Goal: Check status

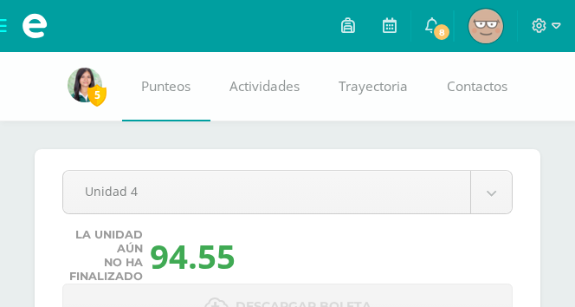
scroll to position [2065, 0]
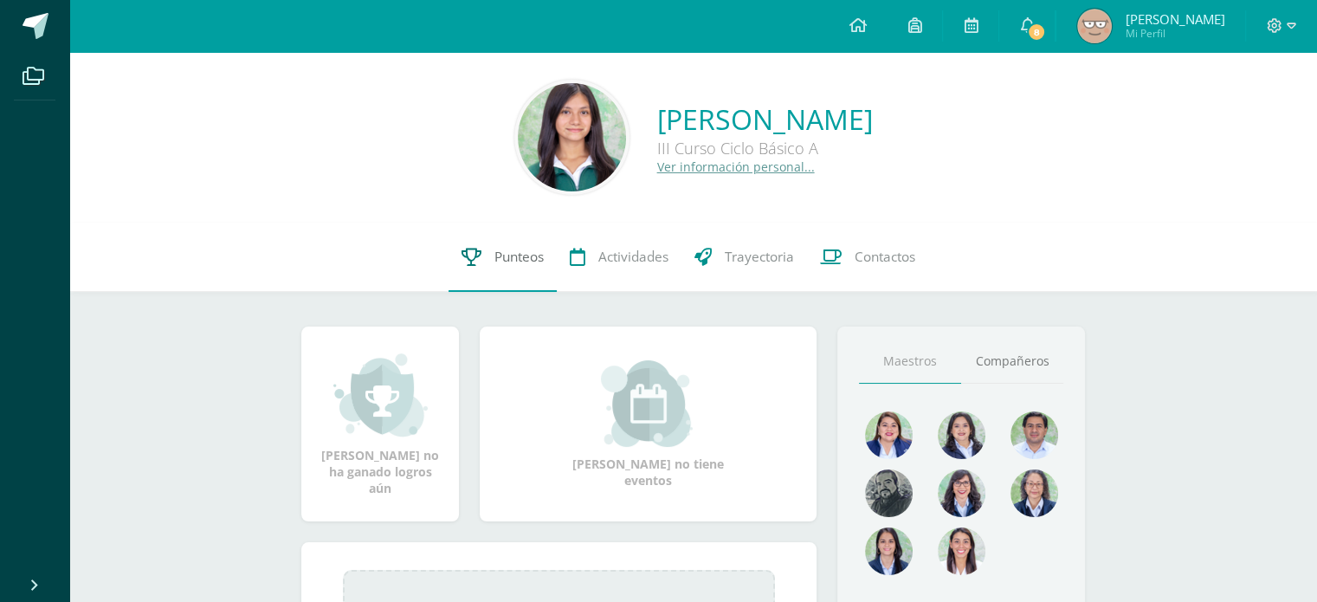
click at [502, 262] on span "Punteos" at bounding box center [518, 257] width 49 height 18
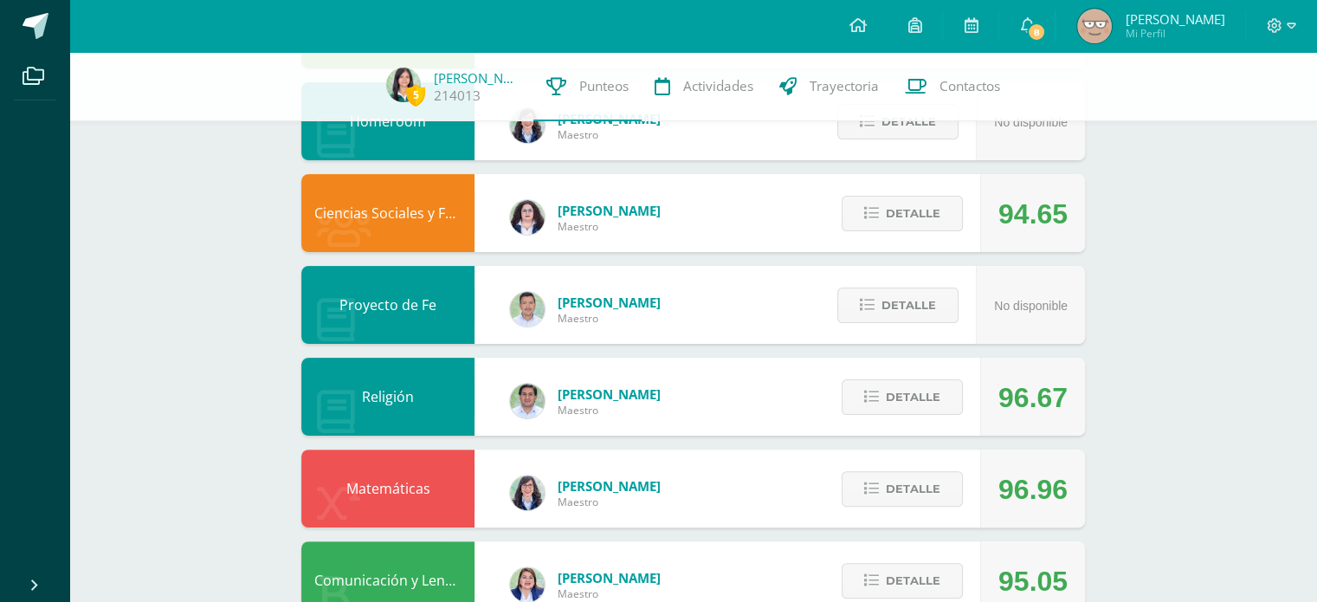
scroll to position [383, 0]
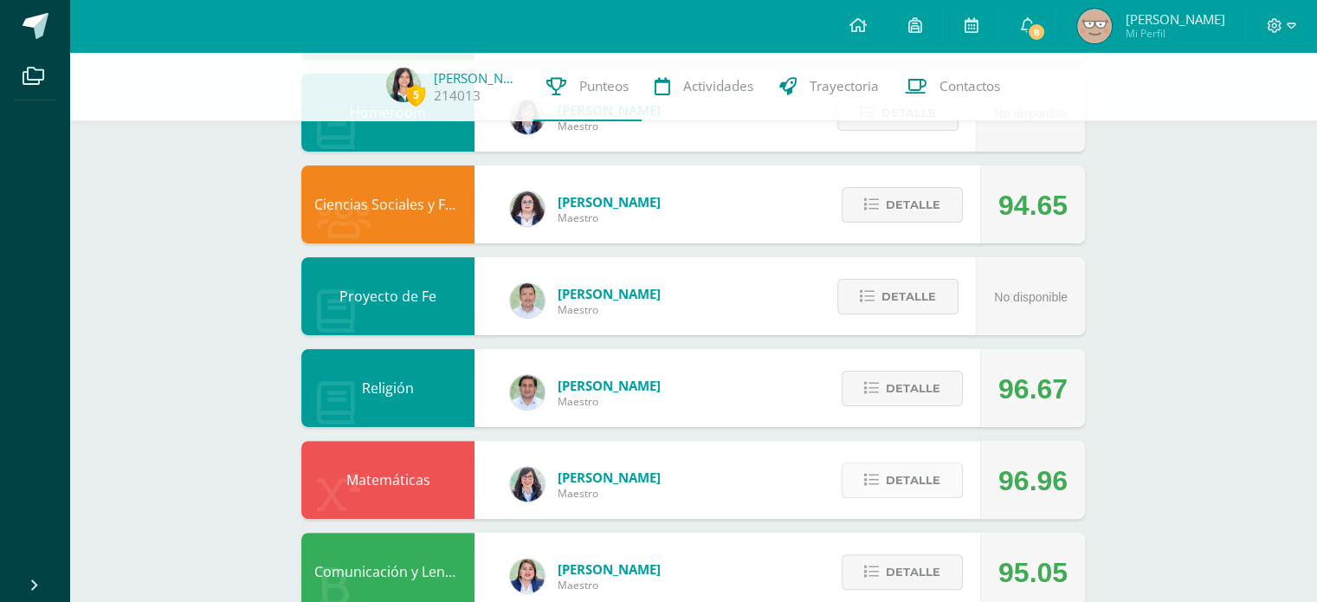
click at [907, 486] on span "Detalle" at bounding box center [913, 480] width 55 height 32
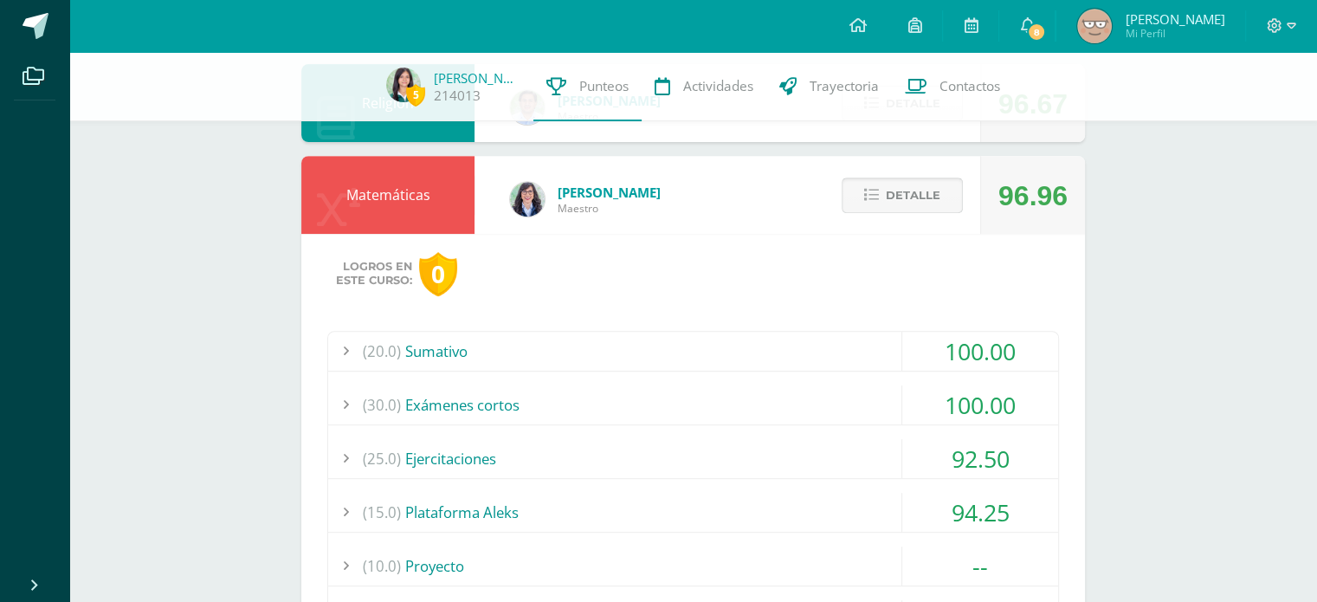
scroll to position [668, 0]
click at [902, 341] on div "100.00" at bounding box center [980, 350] width 156 height 39
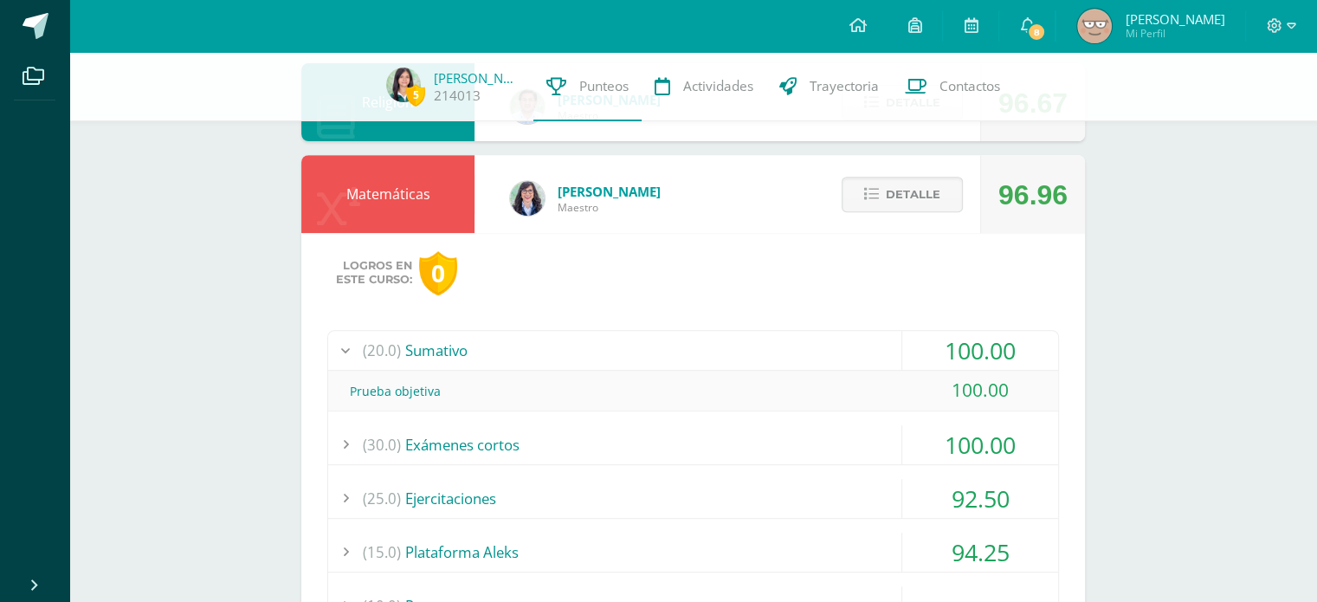
click at [783, 439] on div "(30.0) Exámenes cortos" at bounding box center [693, 444] width 730 height 39
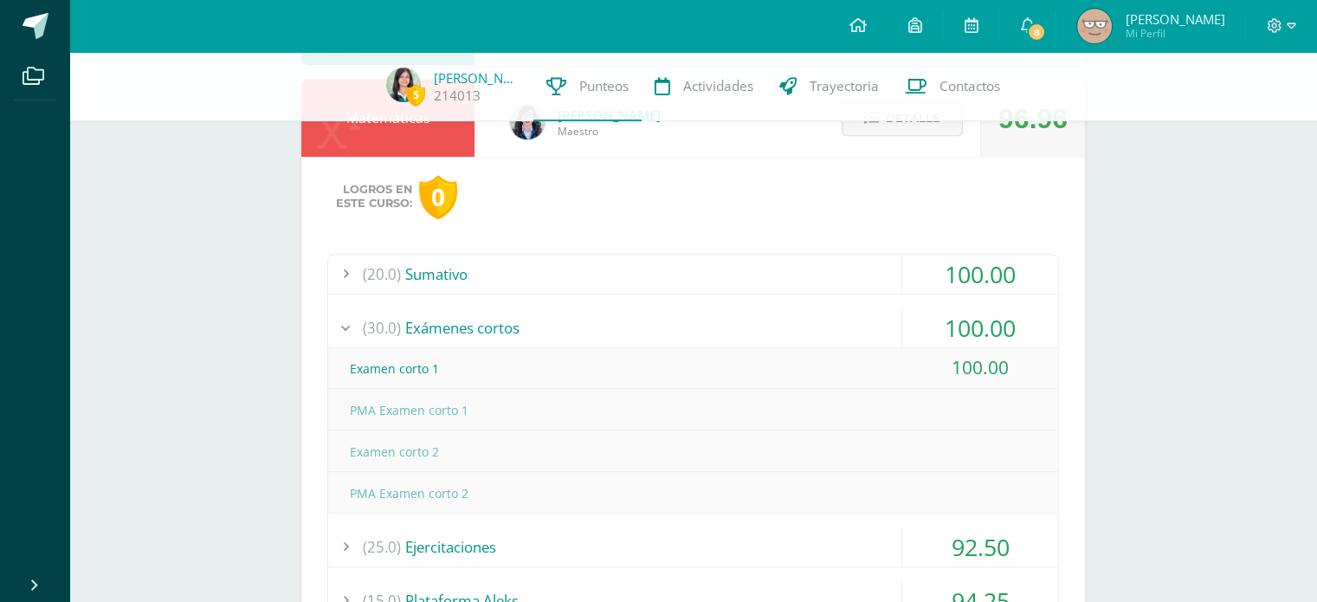
scroll to position [768, 0]
